Goal: Find specific page/section: Find specific page/section

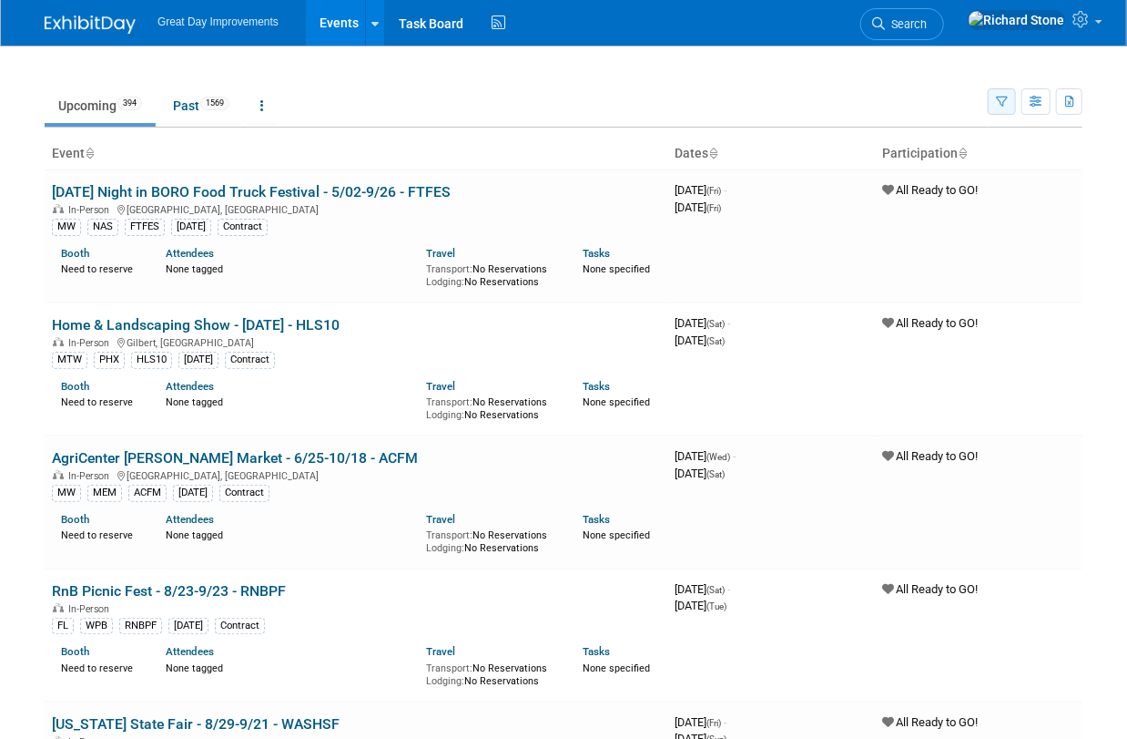
click at [995, 105] on button "button" at bounding box center [1002, 101] width 28 height 26
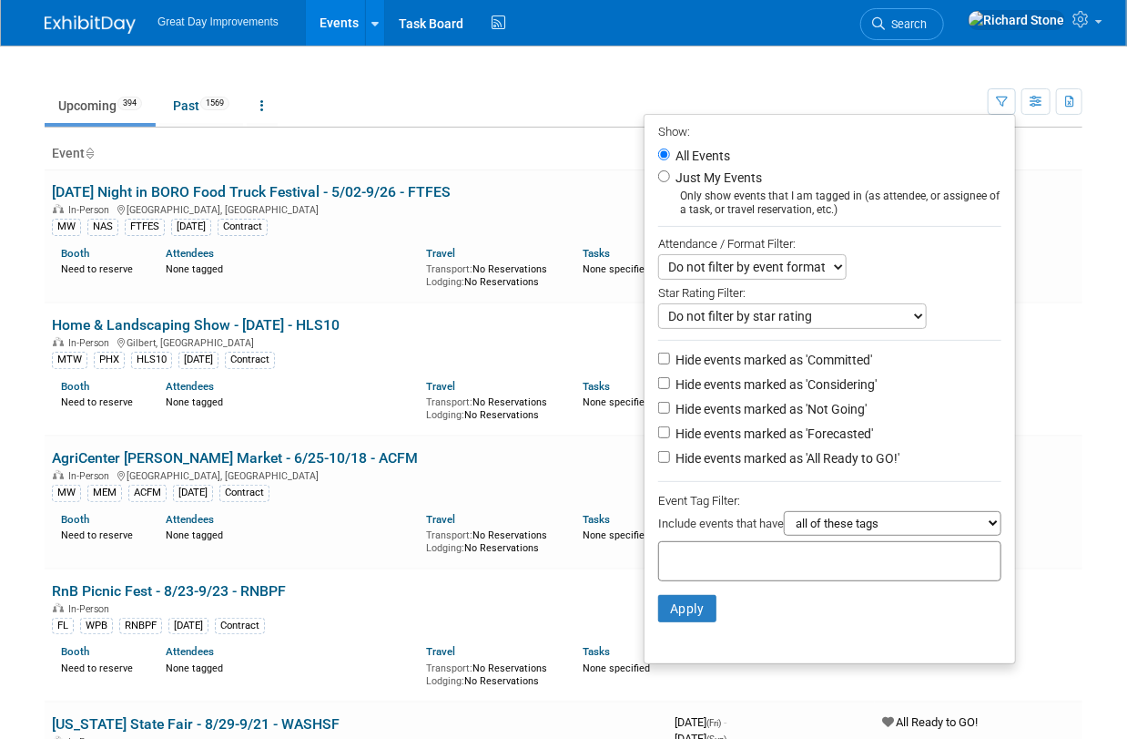
click at [739, 567] on div at bounding box center [829, 561] width 343 height 40
type input "mt"
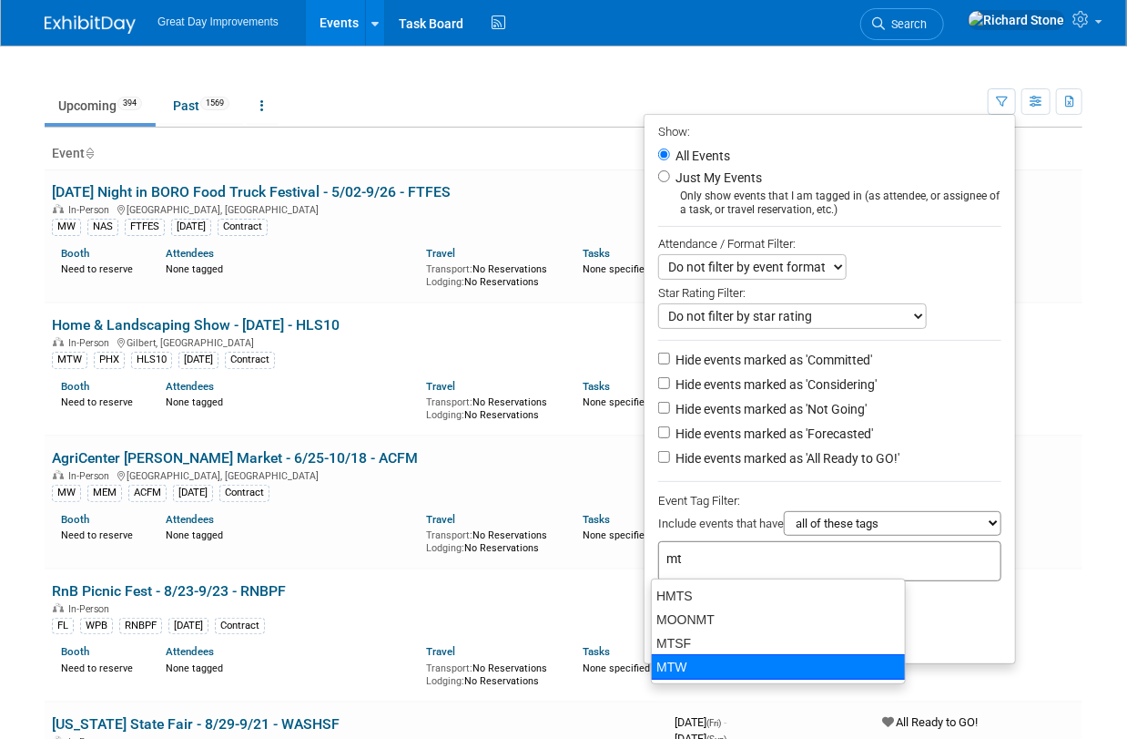
click at [698, 666] on div "MTW" at bounding box center [778, 666] width 255 height 25
type input "MTW"
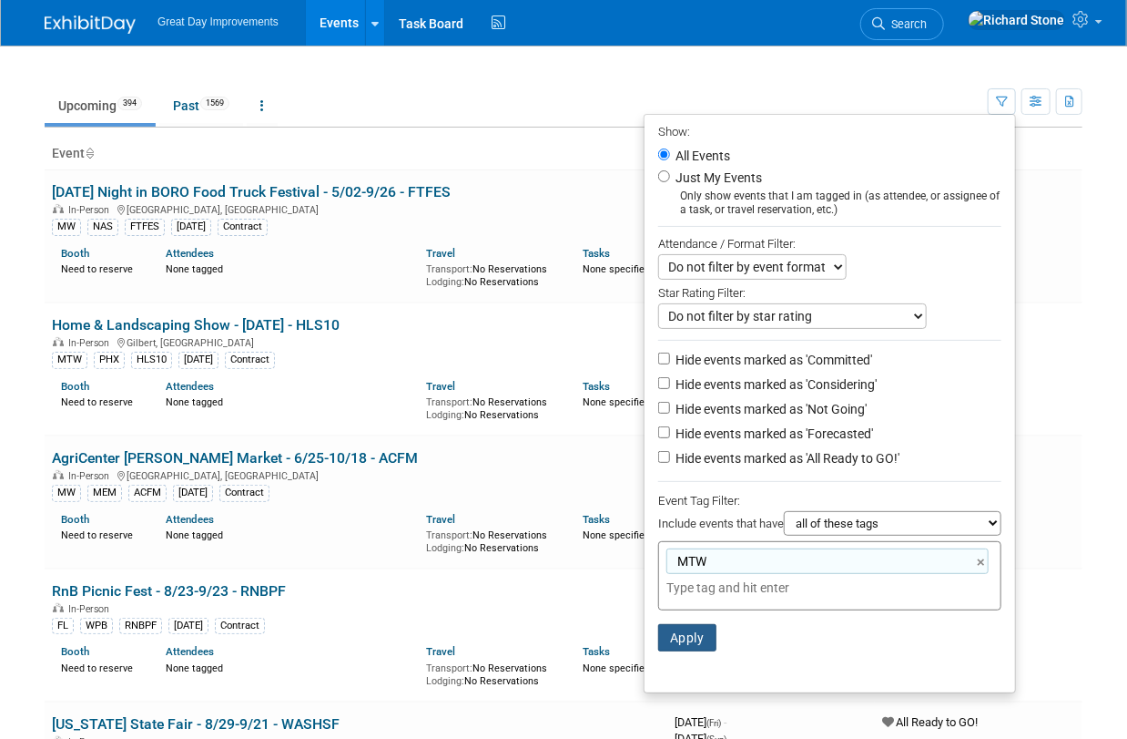
click at [699, 632] on button "Apply" at bounding box center [687, 637] width 58 height 27
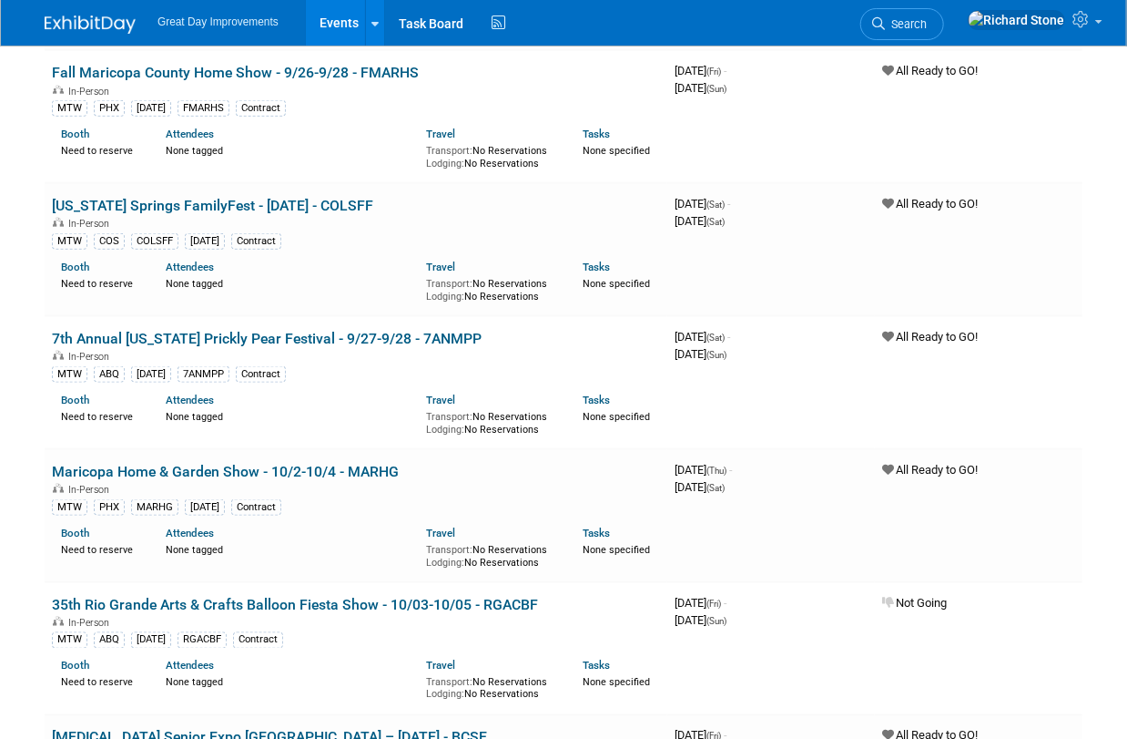
scroll to position [810, 0]
